Goal: Transaction & Acquisition: Purchase product/service

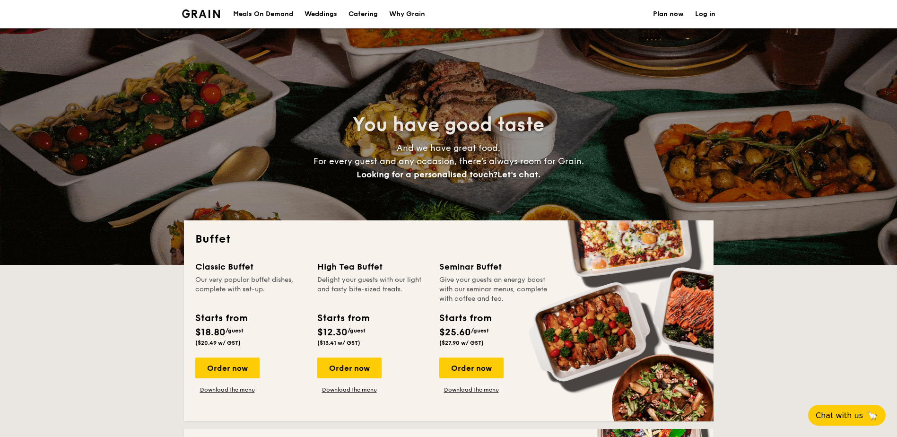
select select
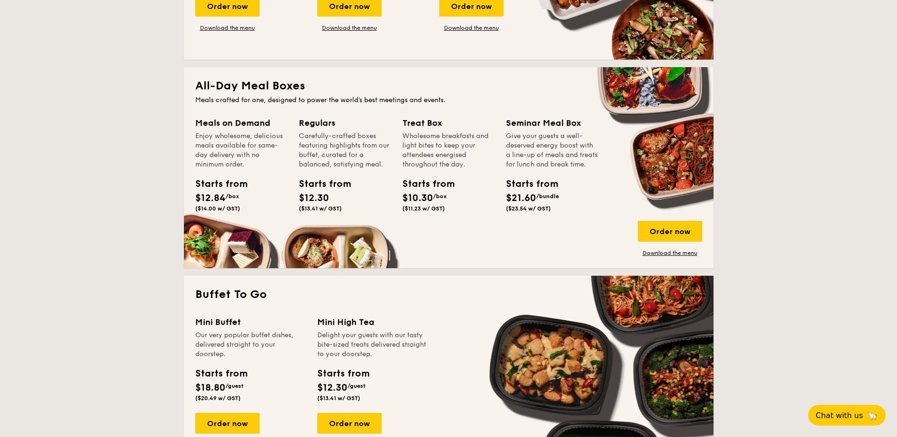
scroll to position [378, 0]
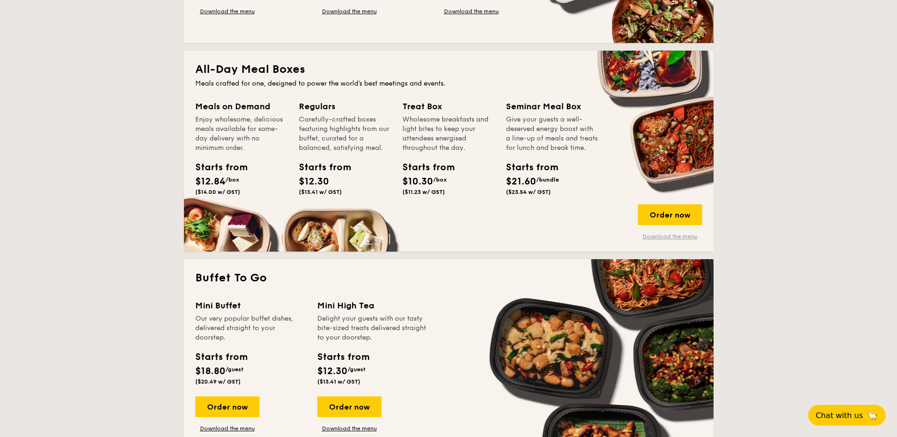
click at [666, 235] on link "Download the menu" at bounding box center [670, 237] width 64 height 8
click at [665, 210] on div "Order now" at bounding box center [670, 214] width 64 height 21
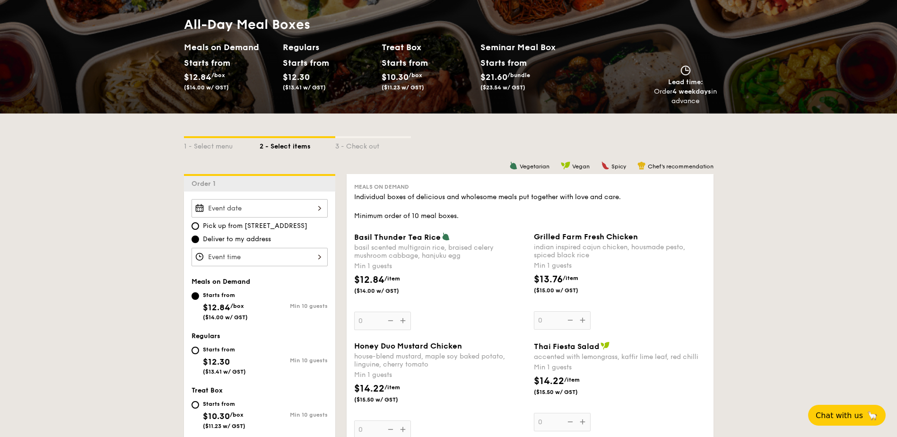
scroll to position [95, 0]
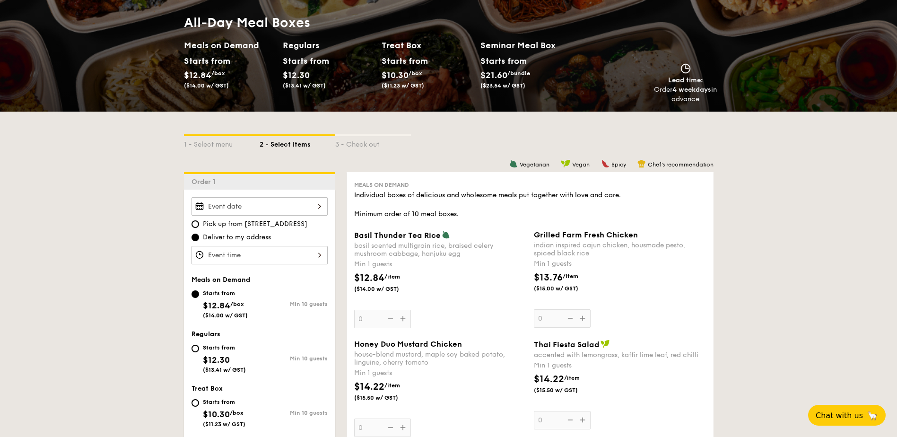
click at [251, 206] on div at bounding box center [259, 206] width 136 height 18
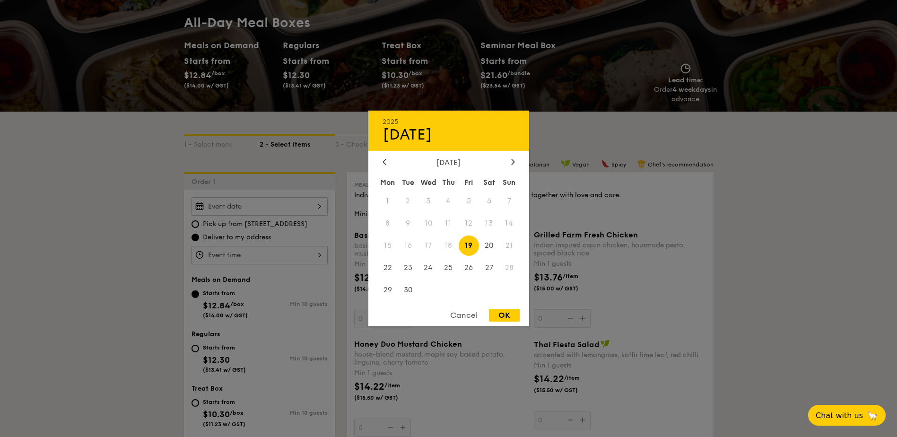
click at [508, 246] on span "21" at bounding box center [509, 245] width 20 height 20
click at [492, 246] on span "20" at bounding box center [489, 245] width 20 height 20
click at [502, 317] on div "OK" at bounding box center [504, 315] width 31 height 13
type input "[DATE]"
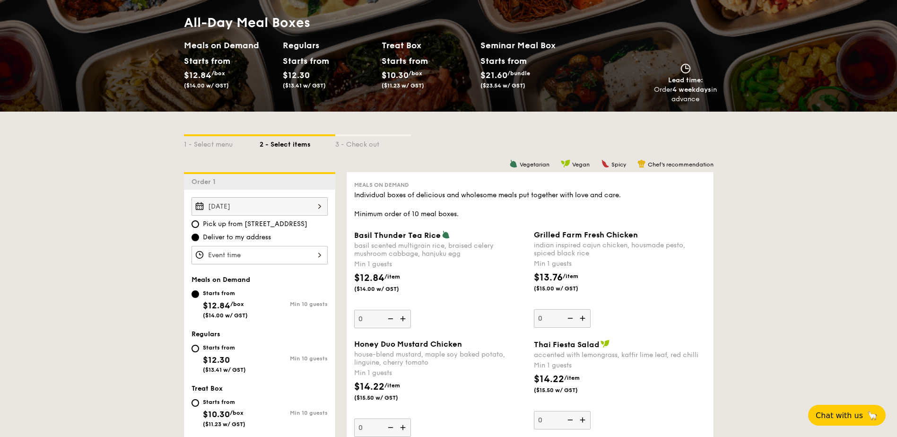
click at [263, 255] on div at bounding box center [259, 255] width 136 height 18
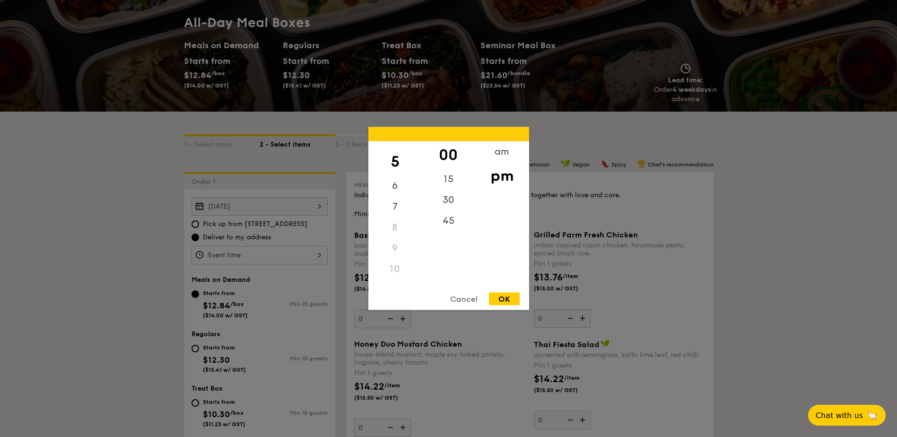
scroll to position [112, 0]
click at [390, 275] on div "11" at bounding box center [394, 275] width 53 height 21
click at [398, 274] on div "11" at bounding box center [394, 275] width 53 height 21
click at [397, 274] on div "11" at bounding box center [394, 275] width 53 height 21
click at [394, 274] on div "11" at bounding box center [394, 275] width 53 height 21
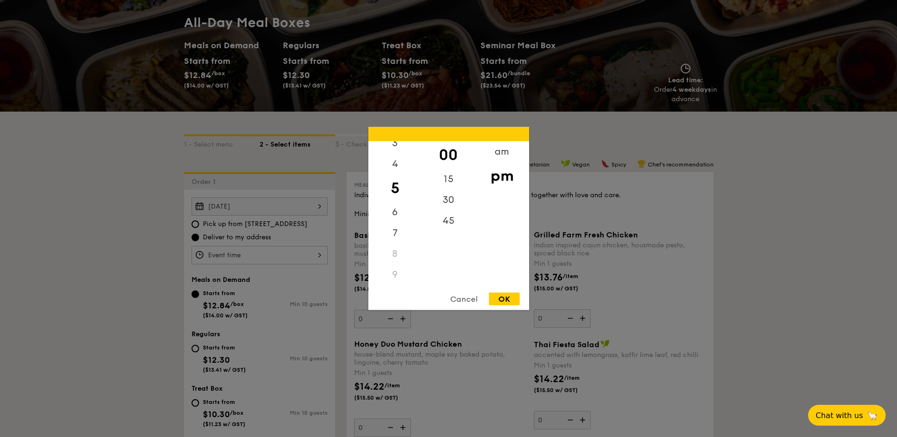
scroll to position [0, 0]
click at [392, 149] on div "12" at bounding box center [394, 154] width 53 height 27
click at [514, 297] on div "OK" at bounding box center [504, 299] width 31 height 13
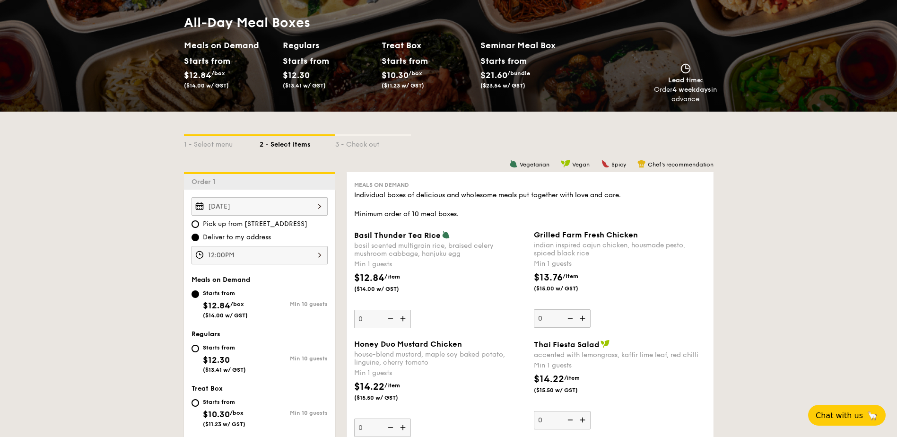
click at [318, 207] on div "[DATE]" at bounding box center [259, 206] width 136 height 18
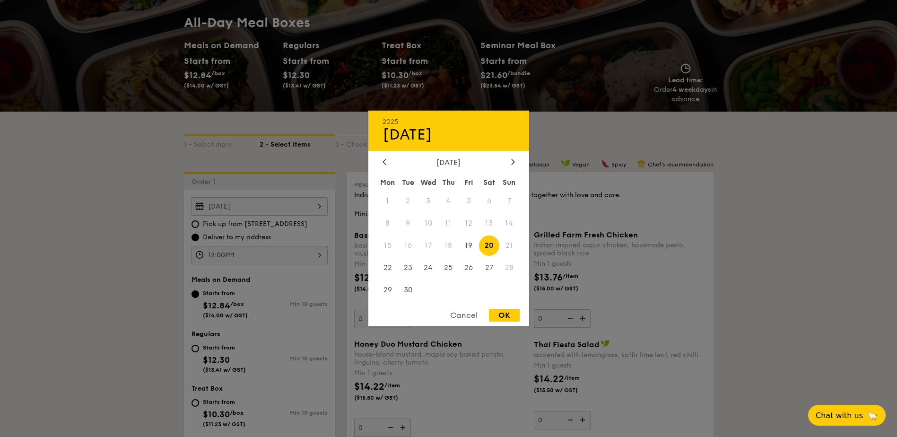
click at [491, 246] on span "20" at bounding box center [489, 245] width 20 height 20
click at [501, 315] on div "OK" at bounding box center [504, 315] width 31 height 13
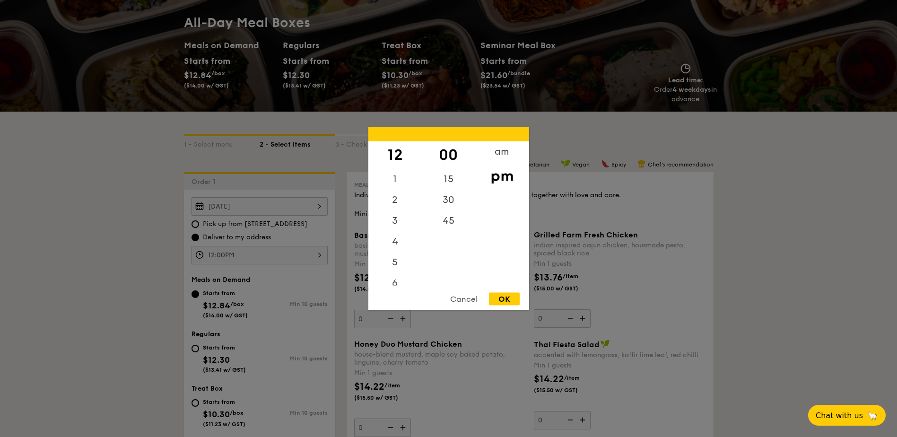
click at [269, 256] on div "12:00PM 12 1 2 3 4 5 6 7 8 9 10 11 00 15 30 45 am pm Cancel OK" at bounding box center [259, 255] width 136 height 18
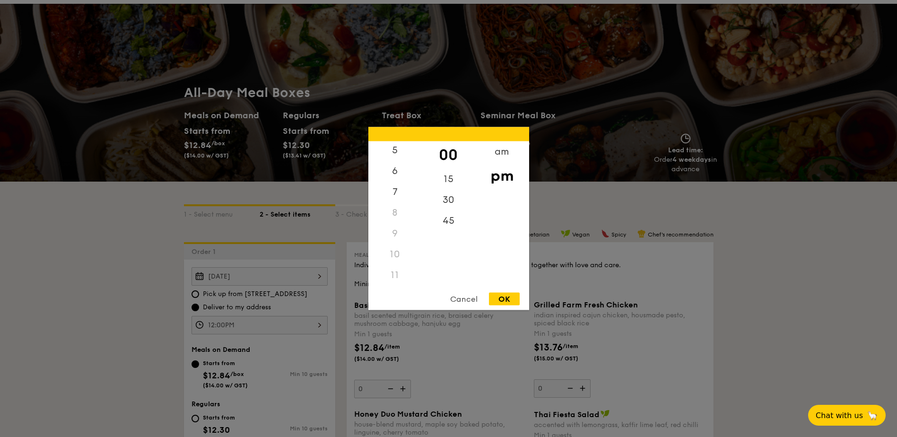
scroll to position [47, 0]
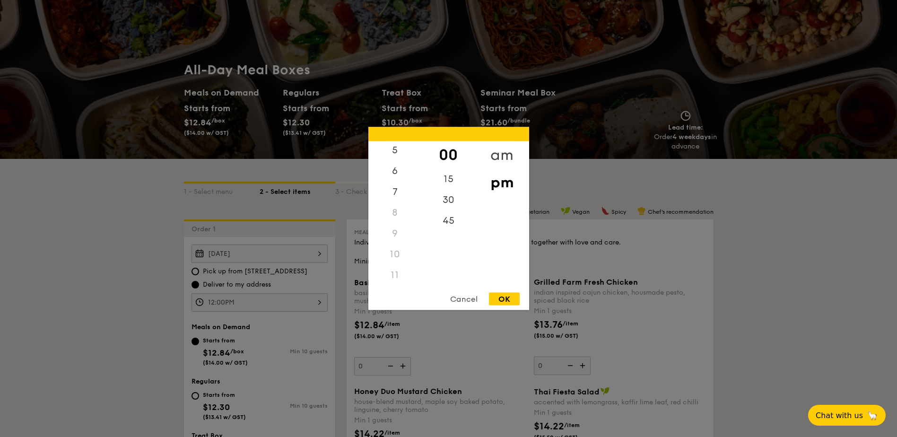
click at [501, 148] on div "am" at bounding box center [501, 154] width 53 height 27
click at [390, 277] on div "11" at bounding box center [394, 278] width 53 height 27
click at [454, 203] on div "30" at bounding box center [448, 203] width 53 height 27
click at [453, 175] on div "15" at bounding box center [448, 175] width 53 height 27
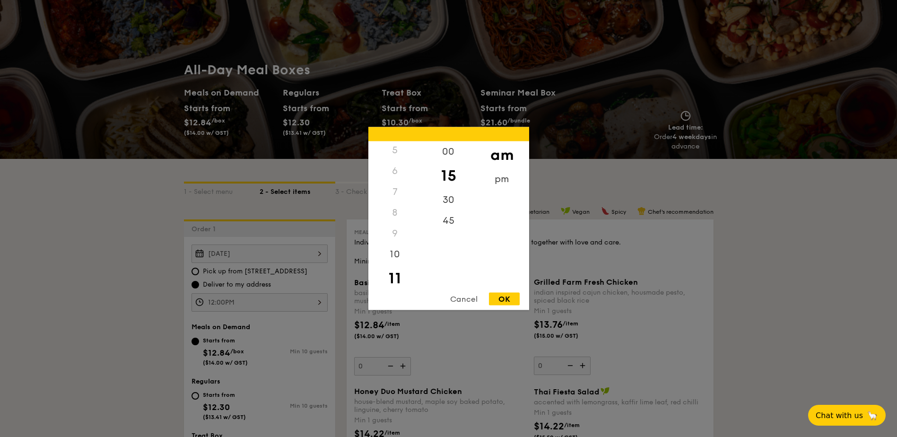
click at [512, 301] on div "OK" at bounding box center [504, 299] width 31 height 13
type input "11:15AM"
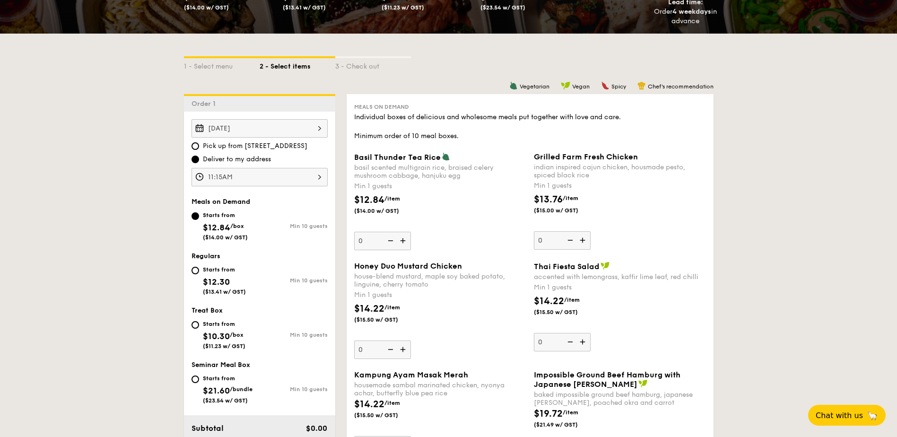
scroll to position [189, 0]
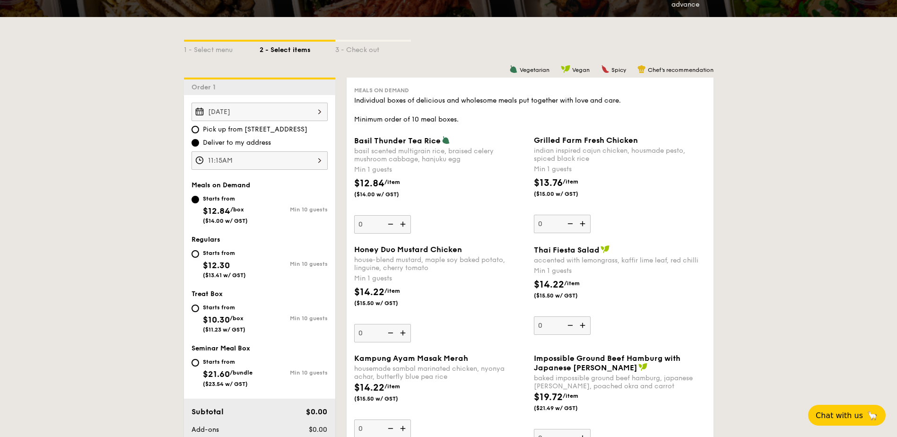
click at [315, 110] on div "[DATE]" at bounding box center [259, 112] width 136 height 18
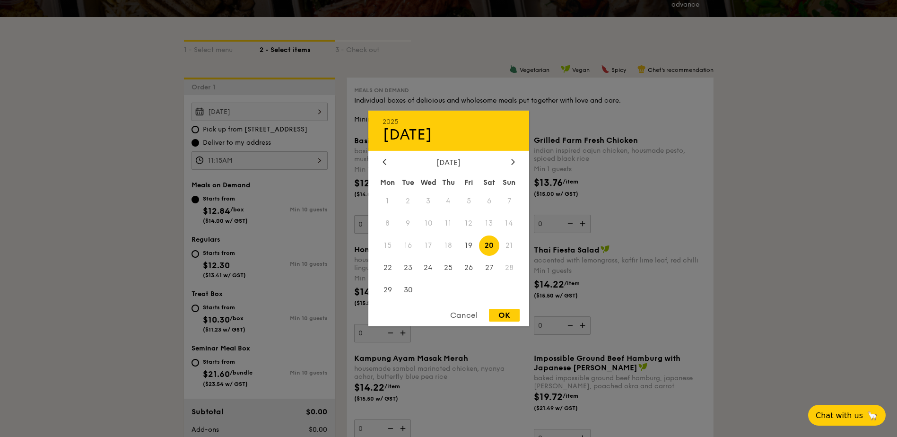
click at [401, 243] on span "16" at bounding box center [408, 245] width 20 height 20
click at [392, 247] on span "15" at bounding box center [388, 245] width 20 height 20
click at [466, 311] on div "Cancel" at bounding box center [464, 315] width 46 height 13
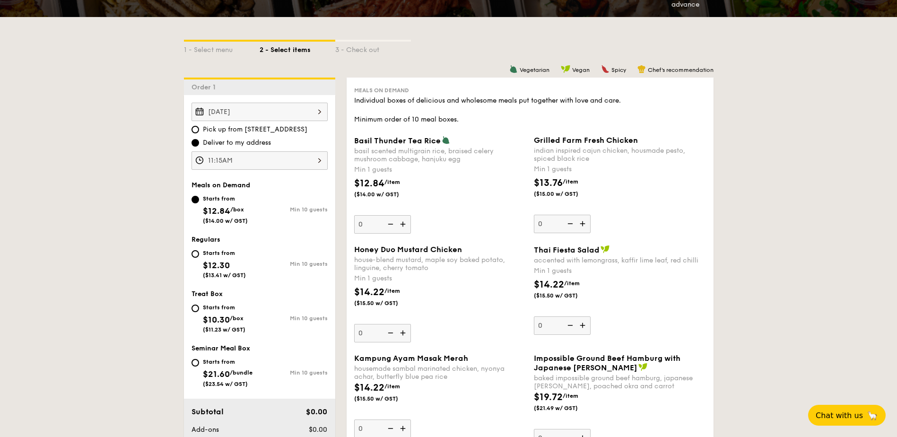
click at [194, 253] on input "Starts from $12.30 ($13.41 w/ GST) Min 10 guests" at bounding box center [195, 254] width 8 height 8
radio input "true"
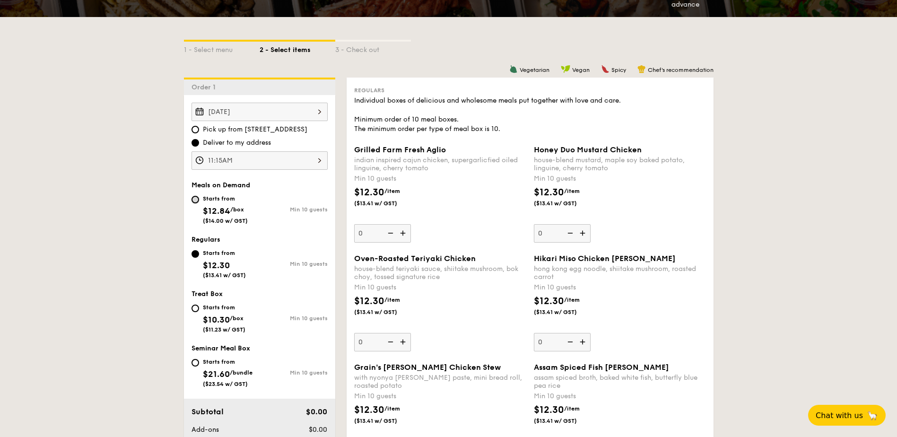
click at [197, 199] on input "Starts from $12.84 /box ($14.00 w/ GST) Min 10 guests" at bounding box center [195, 200] width 8 height 8
radio input "true"
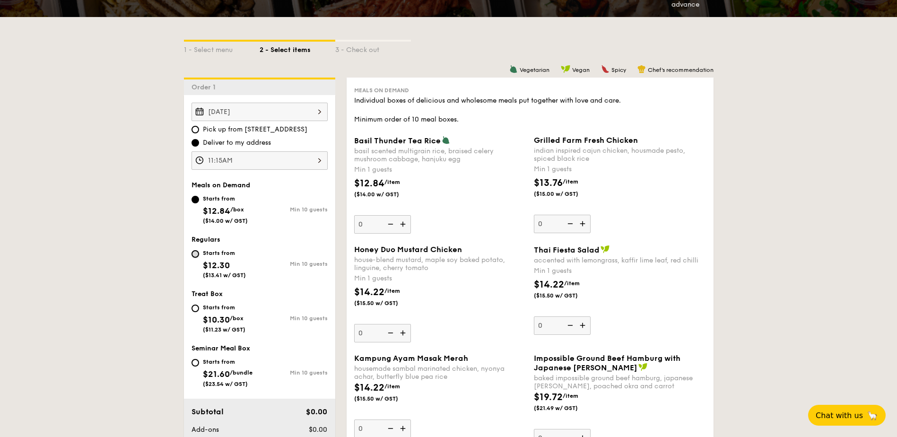
click at [197, 257] on input "Starts from $12.30 ($13.41 w/ GST) Min 10 guests" at bounding box center [195, 254] width 8 height 8
radio input "true"
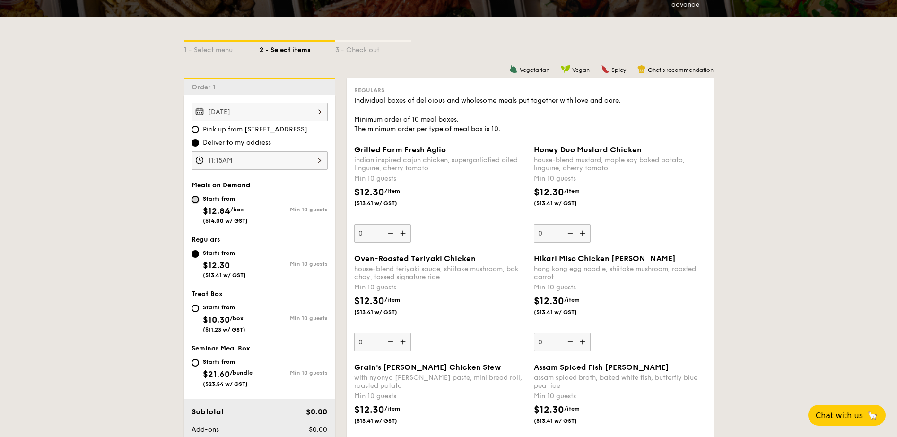
click at [195, 196] on input "Starts from $12.84 /box ($14.00 w/ GST) Min 10 guests" at bounding box center [195, 200] width 8 height 8
radio input "true"
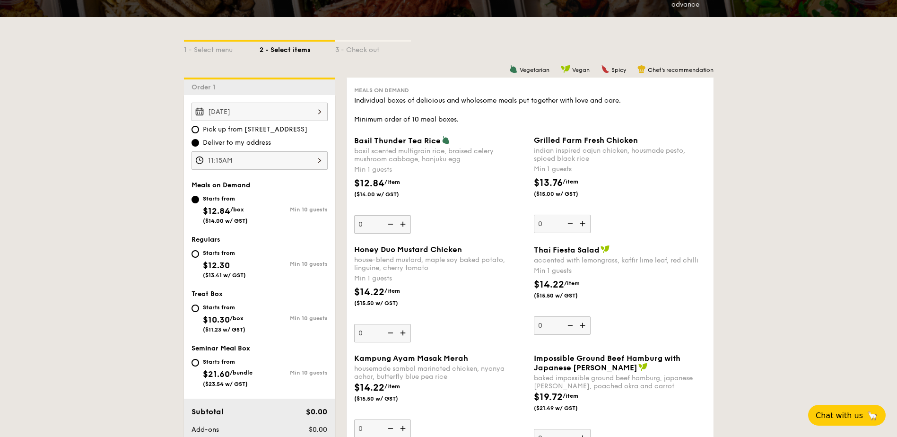
click at [199, 257] on div "Starts from $12.30 ($13.41 w/ GST)" at bounding box center [225, 262] width 68 height 31
click at [199, 257] on input "Starts from $12.30 ($13.41 w/ GST) Min 10 guests" at bounding box center [195, 254] width 8 height 8
radio input "true"
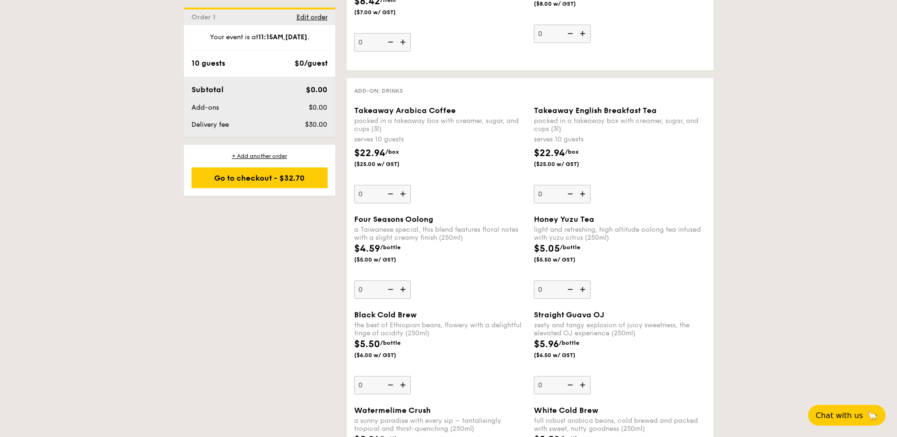
scroll to position [1843, 0]
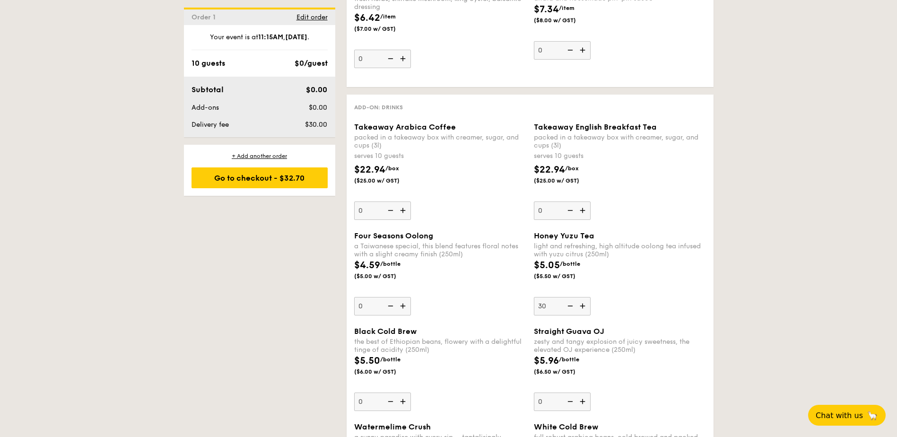
type input "30"
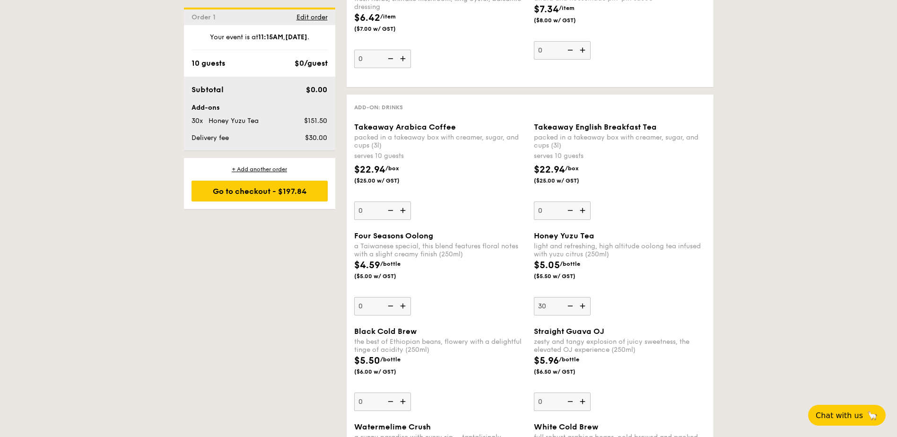
type input "0"
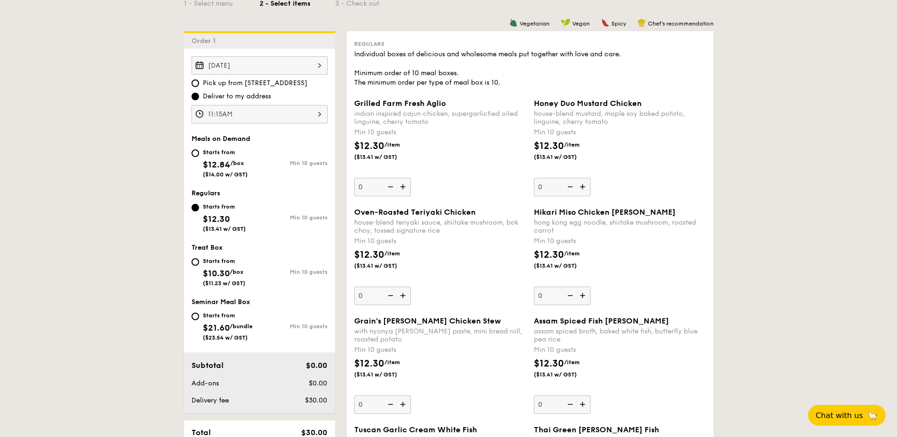
scroll to position [236, 0]
type input "10"
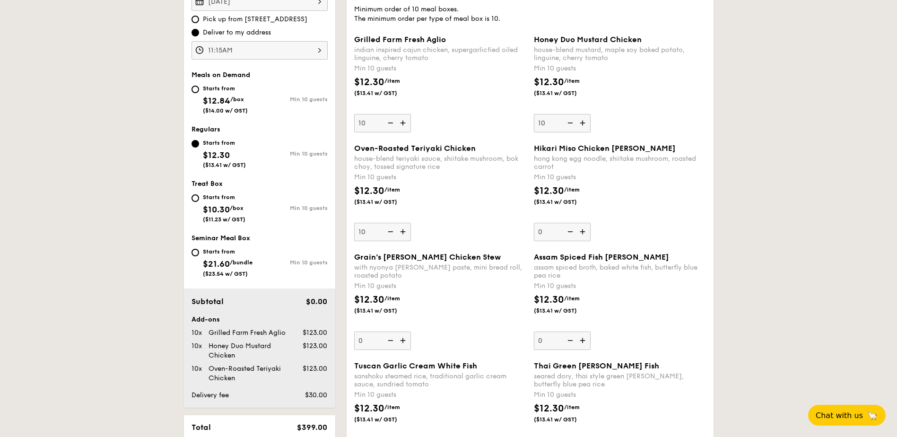
scroll to position [284, 0]
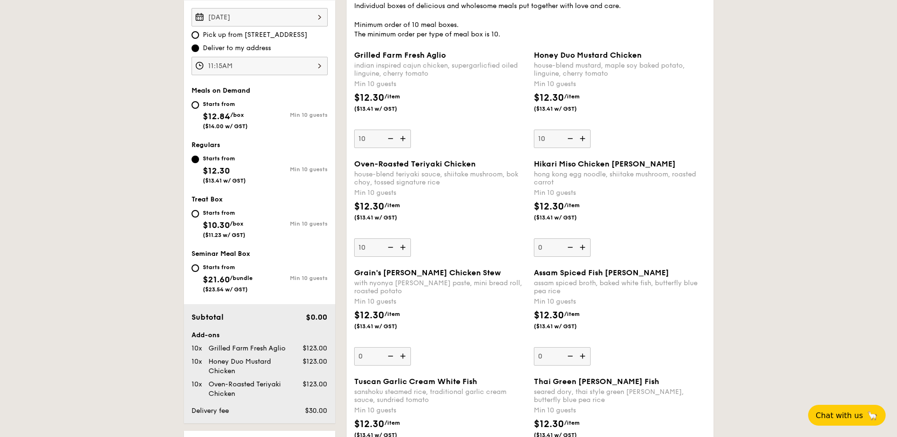
click at [549, 140] on input "10" at bounding box center [562, 139] width 57 height 18
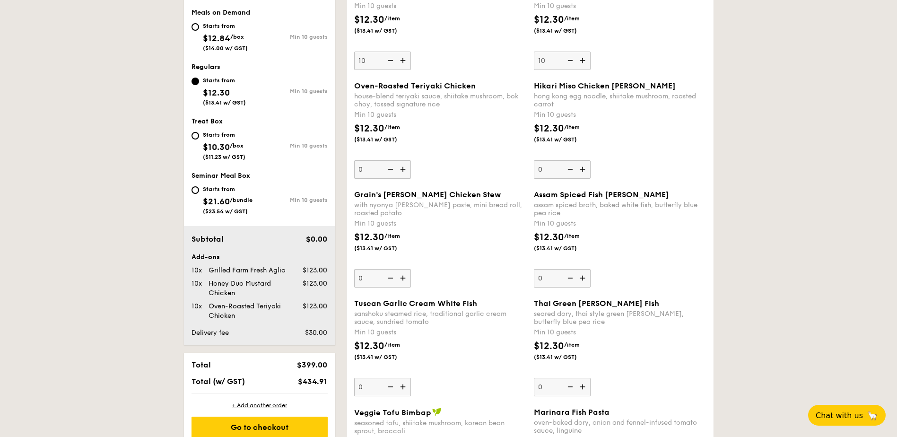
scroll to position [425, 0]
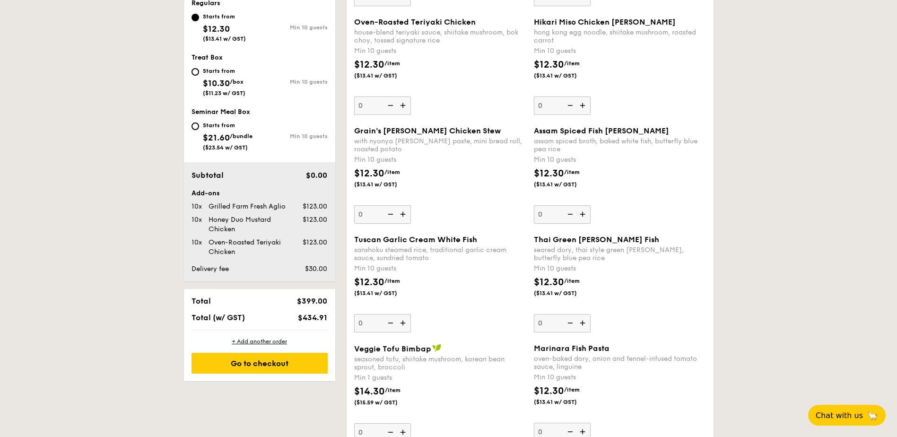
type input "10"
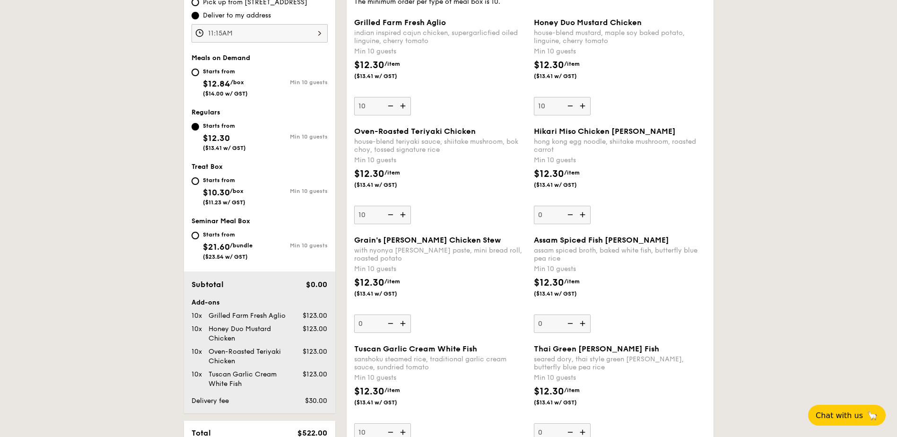
scroll to position [331, 0]
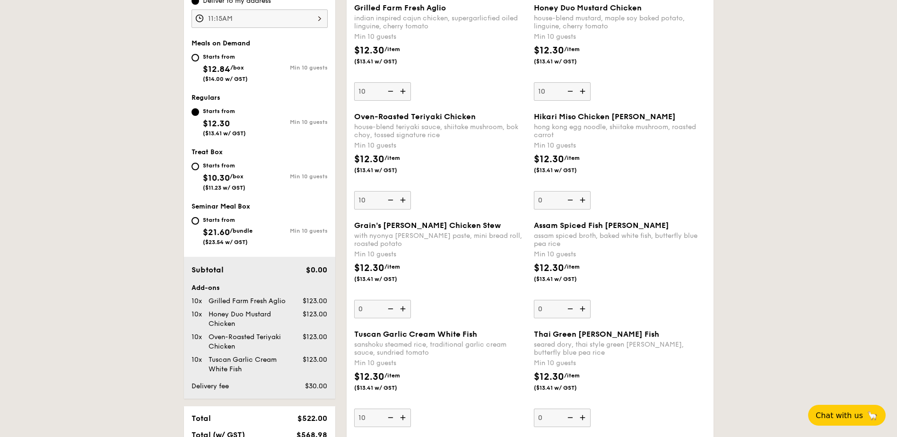
click at [387, 199] on img at bounding box center [389, 200] width 14 height 18
click at [387, 199] on input "10" at bounding box center [382, 200] width 57 height 18
type input "0"
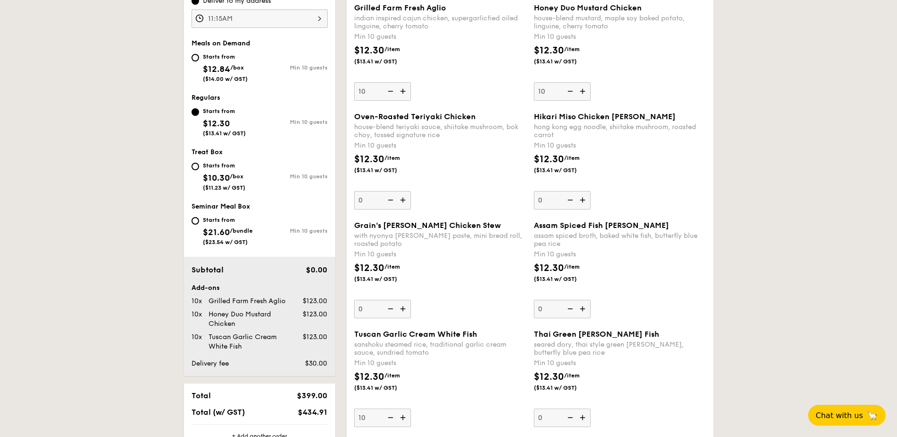
click at [387, 199] on img at bounding box center [389, 200] width 14 height 18
click at [387, 199] on input "0" at bounding box center [382, 200] width 57 height 18
click at [387, 199] on img at bounding box center [389, 200] width 14 height 18
click at [387, 199] on input "0" at bounding box center [382, 200] width 57 height 18
click at [387, 199] on img at bounding box center [389, 200] width 14 height 18
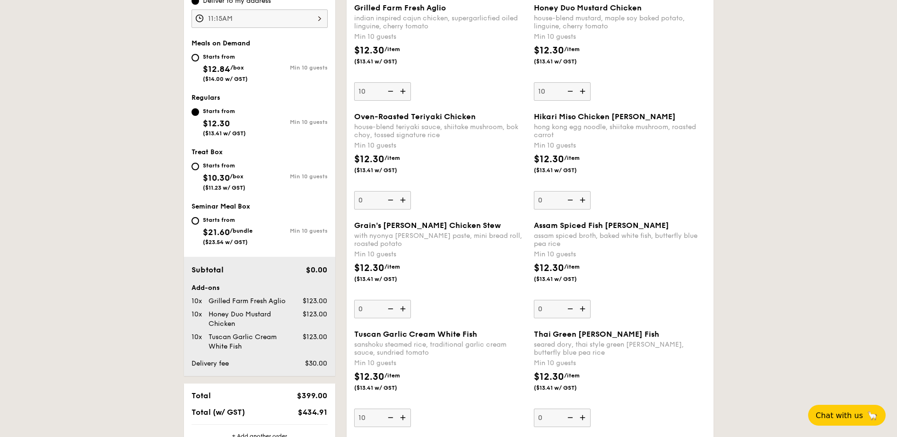
click at [387, 199] on input "0" at bounding box center [382, 200] width 57 height 18
click at [468, 187] on div "Oven-Roasted Teriyaki Chicken house-blend teriyaki sauce, shiitake mushroom, bo…" at bounding box center [440, 160] width 172 height 97
click at [411, 191] on input "0" at bounding box center [382, 200] width 57 height 18
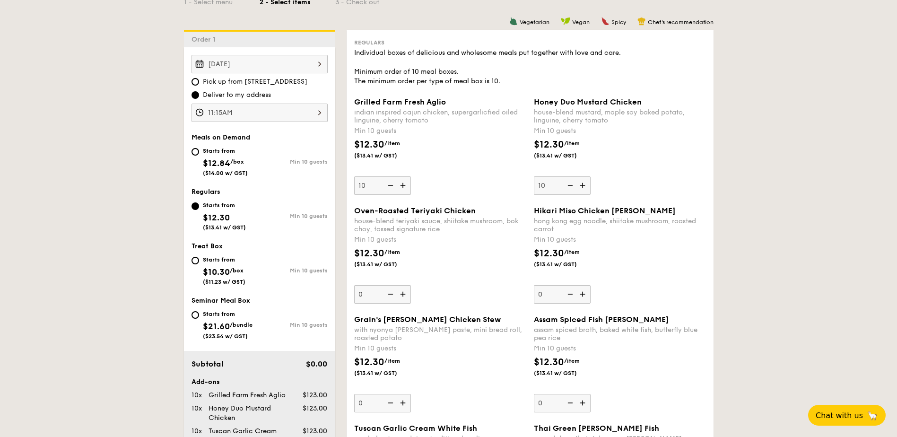
scroll to position [236, 0]
click at [389, 182] on img at bounding box center [389, 186] width 14 height 18
click at [389, 182] on input "10" at bounding box center [382, 186] width 57 height 18
type input "0"
click at [450, 179] on div "Grilled Farm Fresh Aglio indian inspired cajun chicken, supergarlicfied oiled l…" at bounding box center [440, 146] width 172 height 97
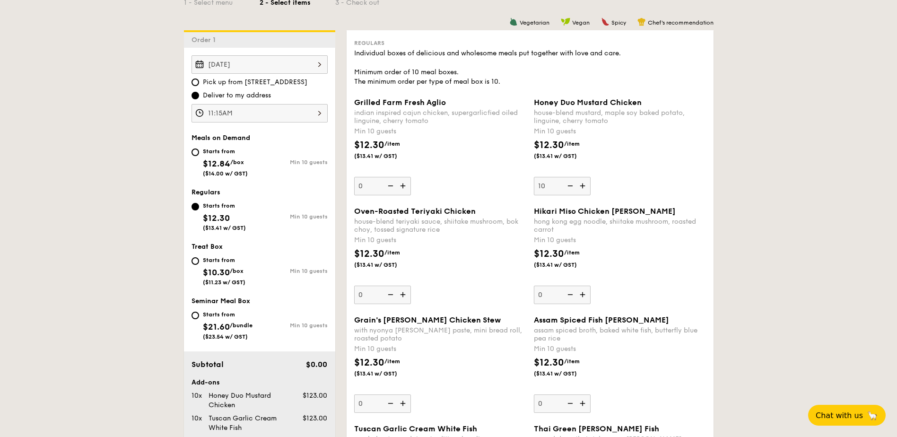
click at [411, 179] on input "0" at bounding box center [382, 186] width 57 height 18
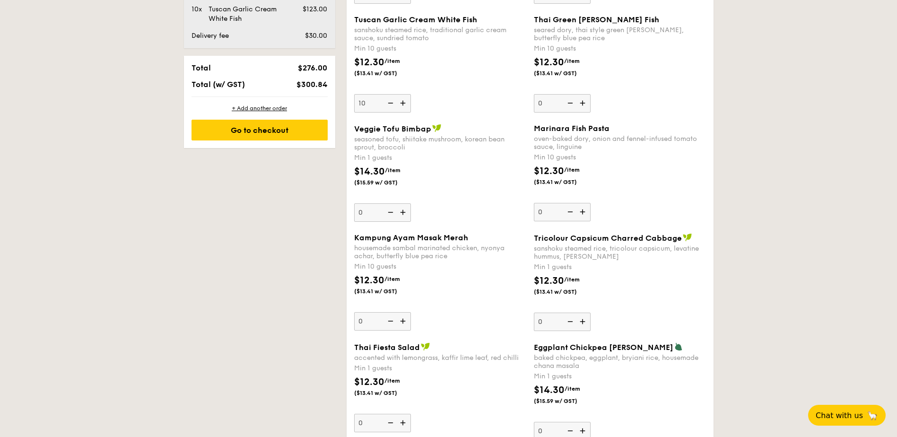
scroll to position [662, 0]
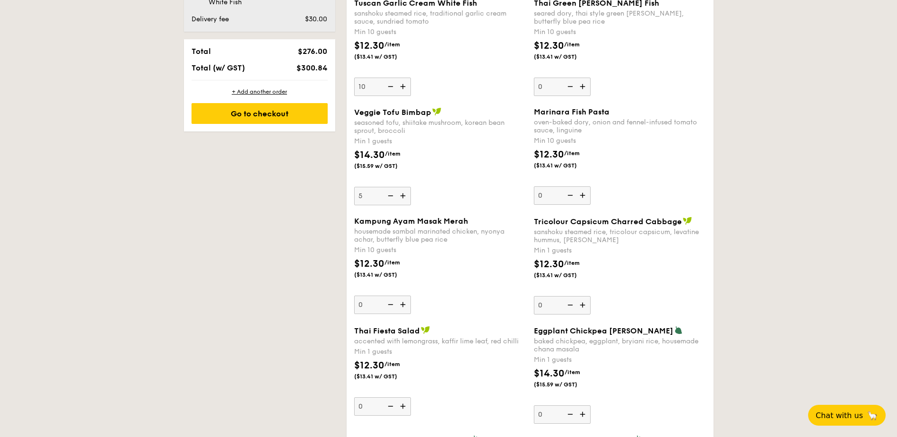
type input "5"
click at [507, 201] on div "Veggie Tofu Bimbap seasoned tofu, shiitake mushroom, korean bean sprout, brocco…" at bounding box center [440, 156] width 172 height 98
click at [411, 201] on input "5" at bounding box center [382, 196] width 57 height 18
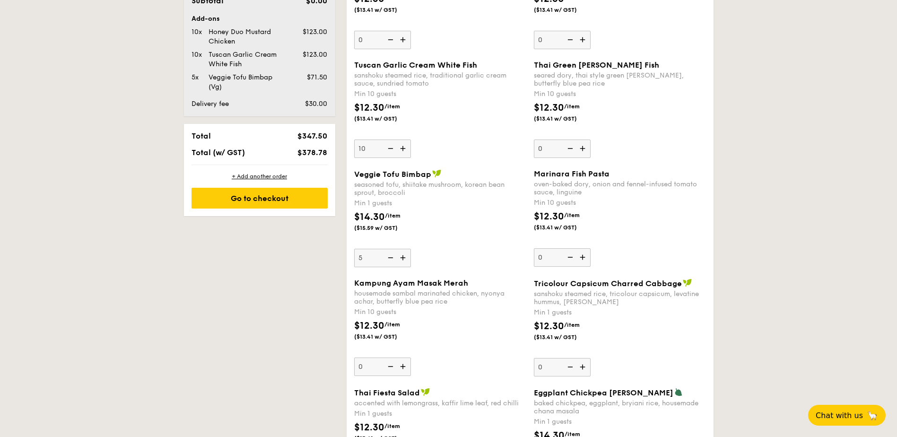
scroll to position [520, 0]
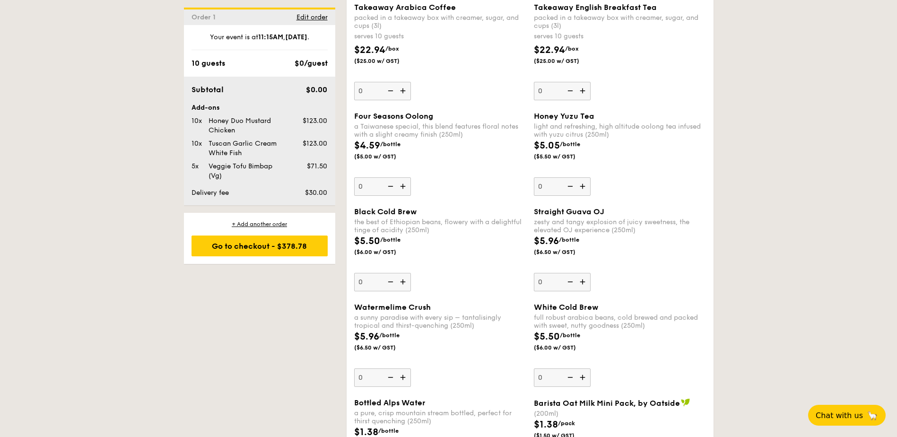
scroll to position [1985, 0]
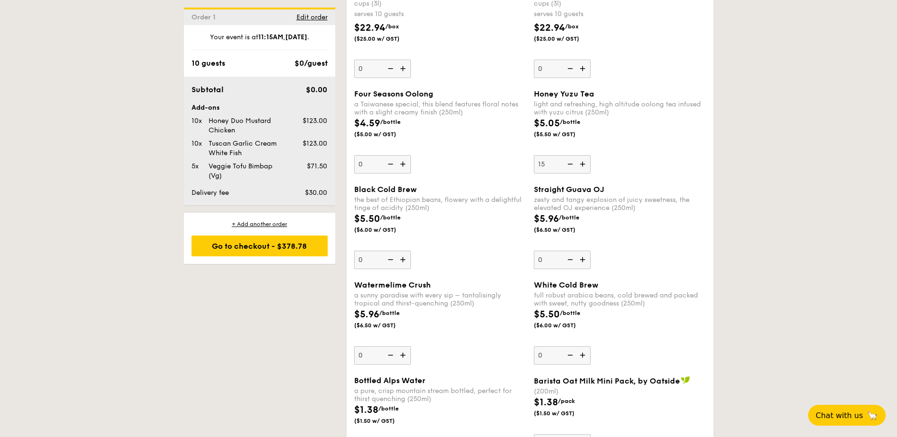
type input "15"
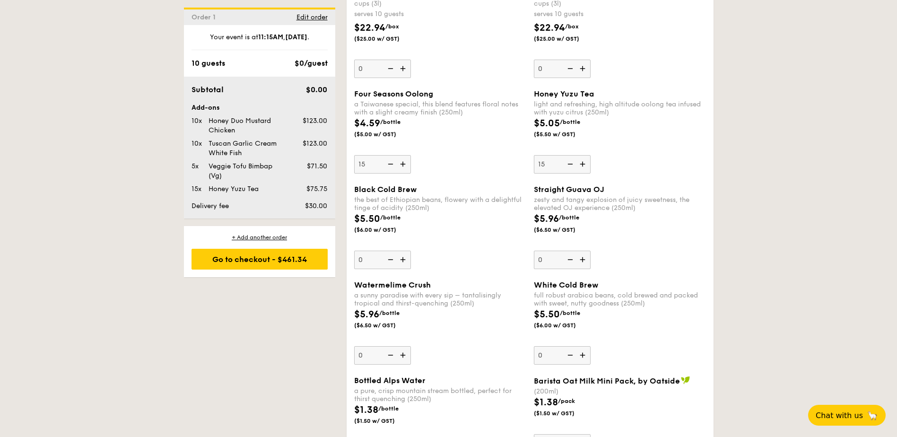
type input "15"
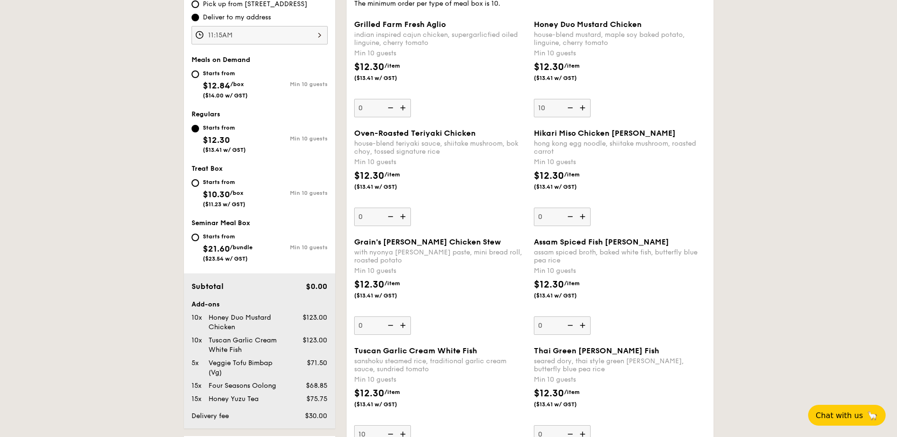
scroll to position [331, 0]
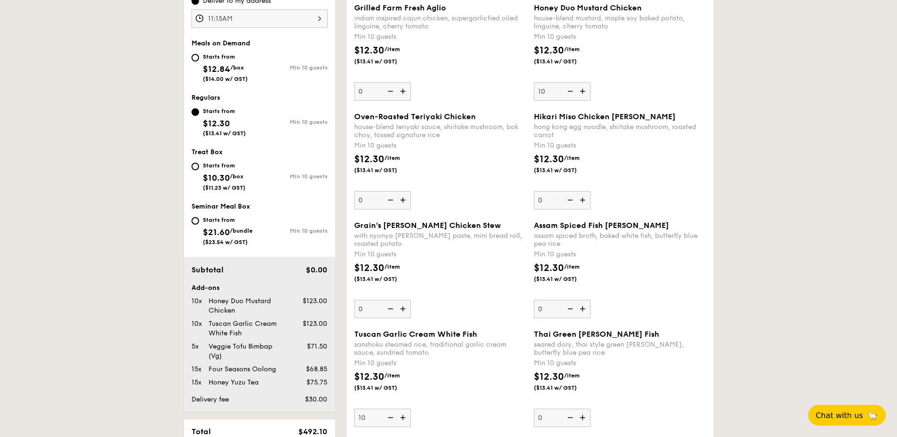
click at [554, 88] on input "10" at bounding box center [562, 91] width 57 height 18
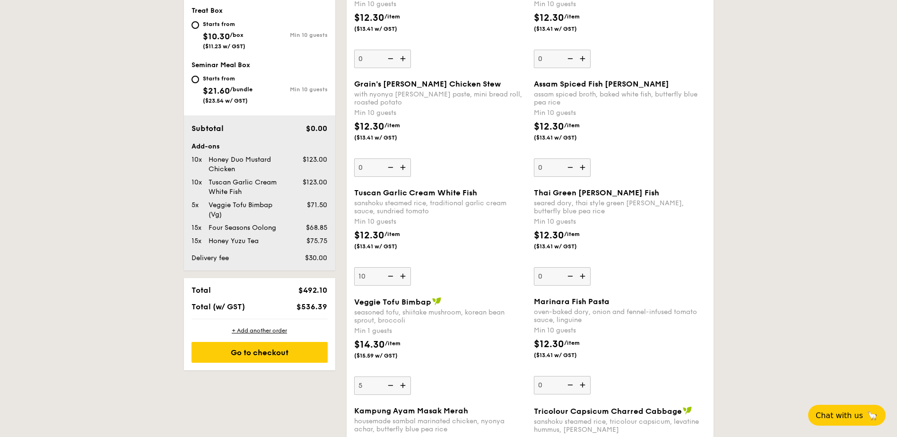
scroll to position [473, 0]
type input "12"
click at [373, 275] on input "10" at bounding box center [382, 276] width 57 height 18
click at [370, 287] on div "Tuscan Garlic Cream White Fish sanshoku steamed rice, traditional garlic cream …" at bounding box center [529, 242] width 359 height 109
click at [372, 277] on input "10" at bounding box center [382, 276] width 57 height 18
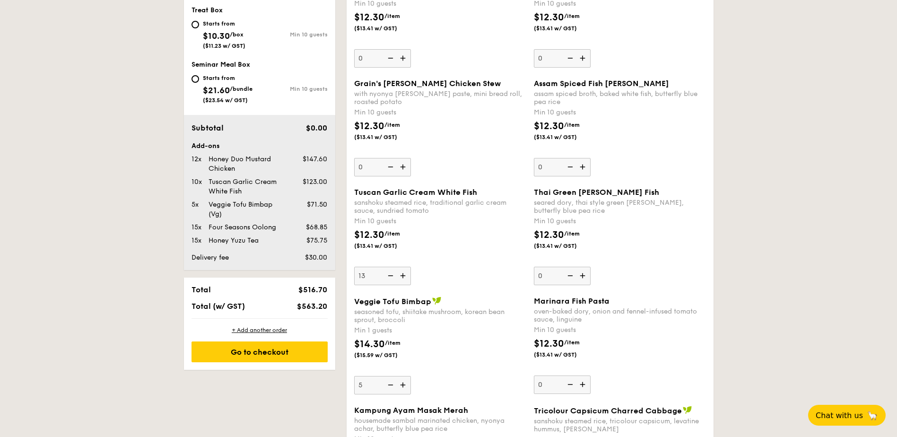
type input "13"
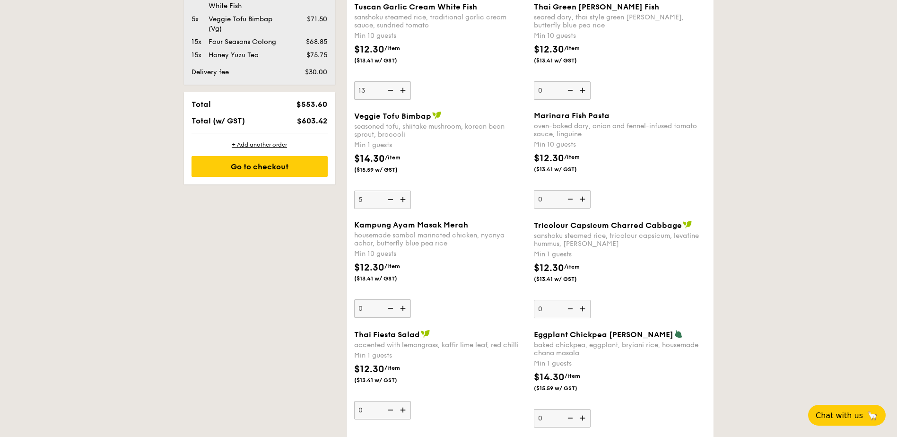
scroll to position [662, 0]
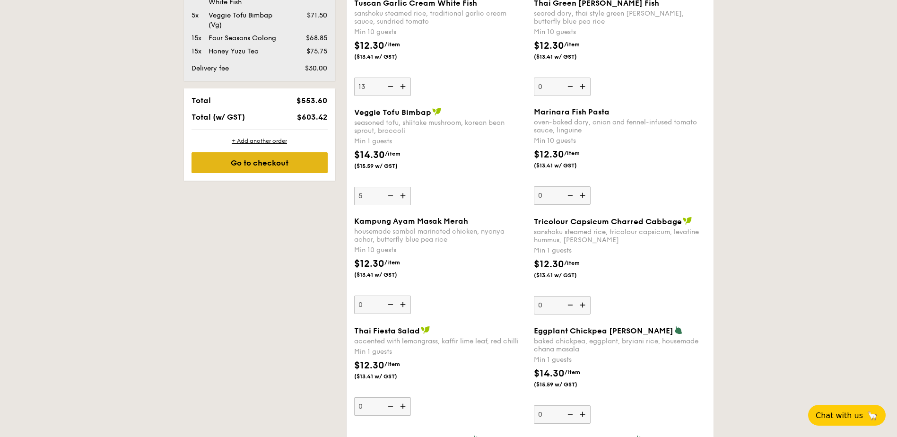
click at [276, 168] on div "Go to checkout" at bounding box center [259, 162] width 136 height 21
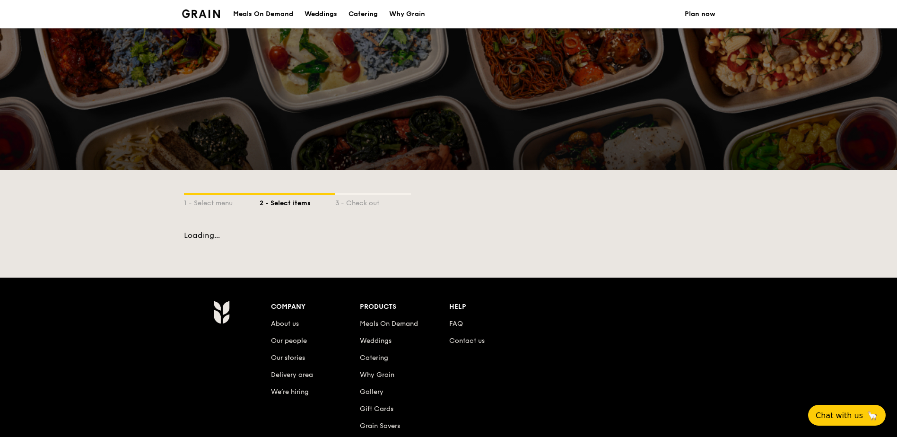
scroll to position [121, 0]
